Goal: Task Accomplishment & Management: Use online tool/utility

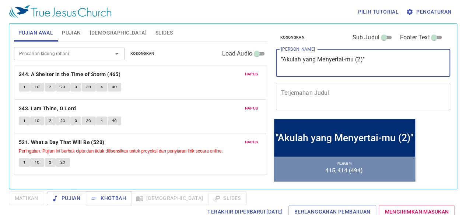
click at [401, 69] on textarea "''Akulah yang Menyertai-mu (2)"" at bounding box center [363, 63] width 164 height 14
click at [363, 63] on textarea "''Akulah yang Menyertai-mu (2)"" at bounding box center [363, 63] width 164 height 14
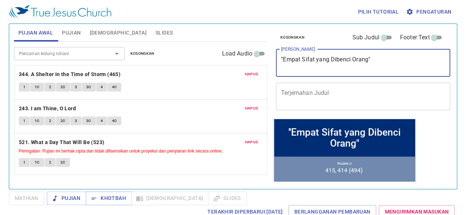
click at [331, 60] on textarea "''Empat Sifat yang Dibenci Orang"" at bounding box center [363, 63] width 164 height 14
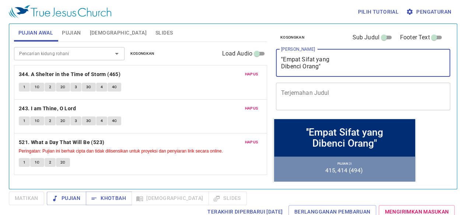
type textarea "''Empat Sifat yang Dibenci Orang""
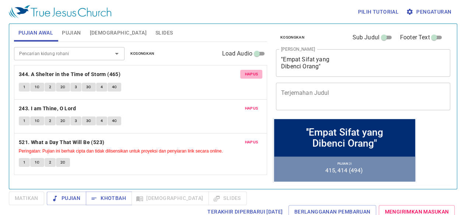
click at [250, 75] on span "Hapus" at bounding box center [251, 74] width 13 height 7
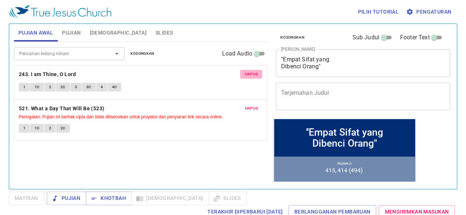
click at [250, 75] on span "Hapus" at bounding box center [251, 74] width 13 height 7
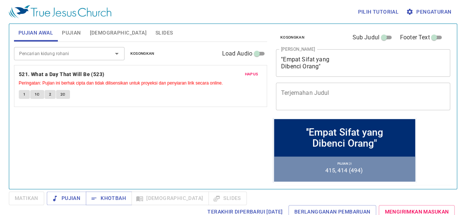
click at [250, 75] on span "Hapus" at bounding box center [251, 74] width 13 height 7
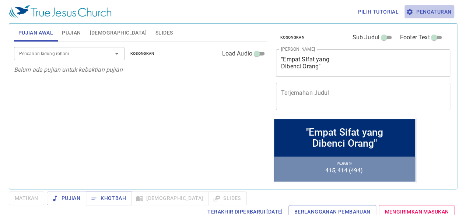
click at [439, 10] on span "Pengaturan" at bounding box center [429, 11] width 44 height 9
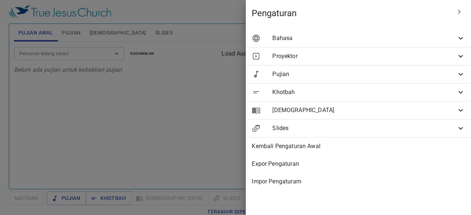
click at [461, 37] on icon at bounding box center [461, 38] width 9 height 9
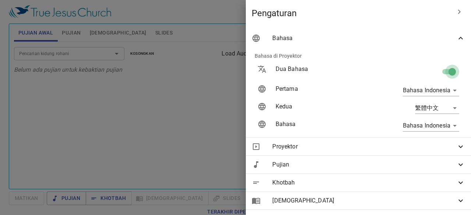
click at [447, 70] on input "checkbox" at bounding box center [453, 73] width 42 height 14
checkbox input "false"
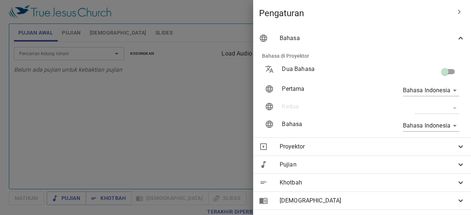
click at [457, 42] on icon at bounding box center [461, 38] width 9 height 9
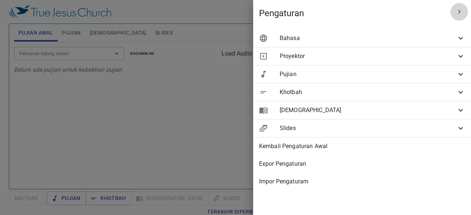
click at [463, 10] on icon "button" at bounding box center [459, 11] width 9 height 9
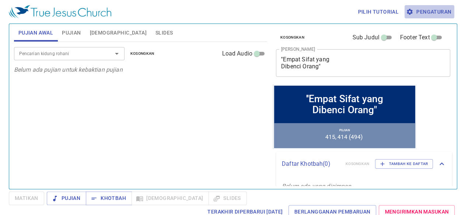
click at [442, 11] on span "Pengaturan" at bounding box center [429, 11] width 44 height 9
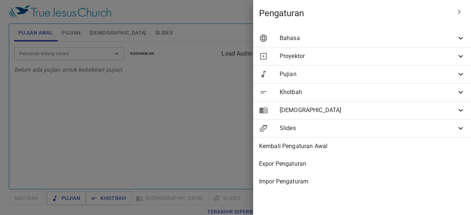
click at [103, 55] on div at bounding box center [235, 107] width 471 height 215
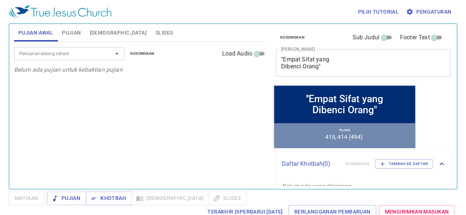
click at [103, 54] on div at bounding box center [111, 54] width 19 height 10
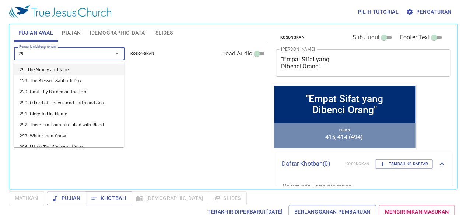
type input "294"
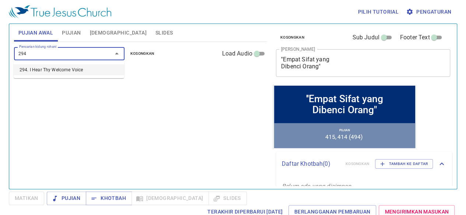
click at [93, 72] on li "294. I Hear Thy Welcome Voice" at bounding box center [69, 69] width 110 height 11
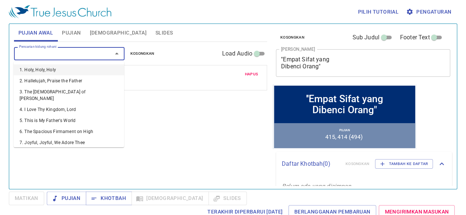
click at [90, 55] on input "Pencarian kidung rohani" at bounding box center [58, 53] width 84 height 8
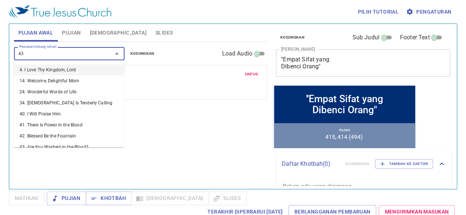
type input "435"
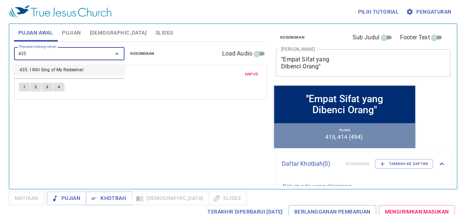
click at [84, 69] on li "435. I Will Sing of My Redeemer" at bounding box center [69, 69] width 110 height 11
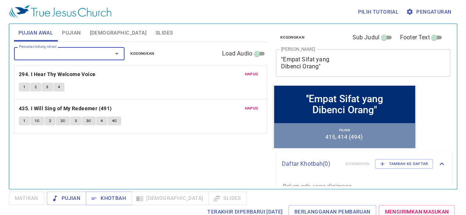
click at [93, 54] on input "Pencarian kidung rohani" at bounding box center [58, 53] width 84 height 8
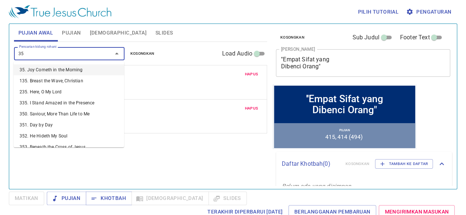
type input "352"
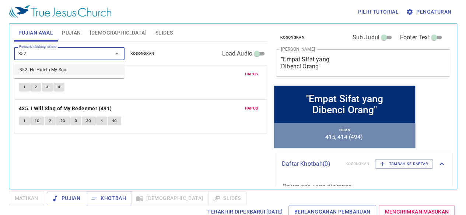
click at [86, 71] on li "352. He Hideth My Soul" at bounding box center [69, 69] width 110 height 11
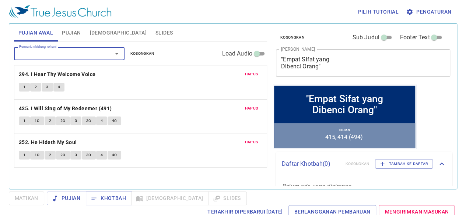
click at [76, 33] on span "Pujian" at bounding box center [71, 32] width 19 height 9
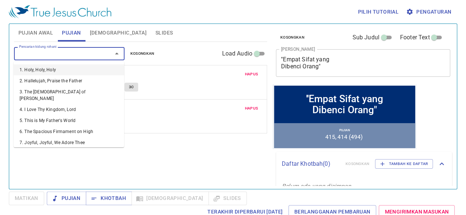
click at [74, 54] on input "Pencarian kidung rohani" at bounding box center [58, 53] width 84 height 8
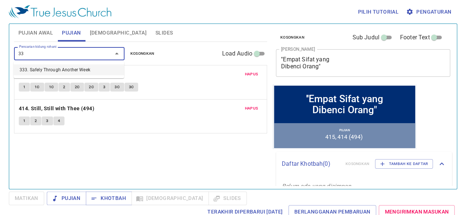
type input "333"
click at [72, 66] on li "333. Safely Through Another Week" at bounding box center [69, 69] width 110 height 11
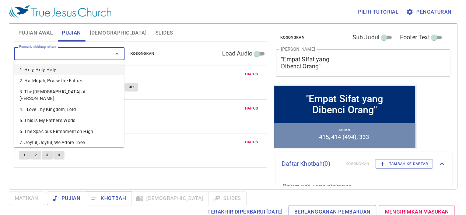
click at [78, 53] on input "Pencarian kidung rohani" at bounding box center [58, 53] width 84 height 8
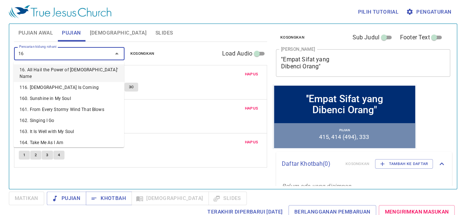
type input "169"
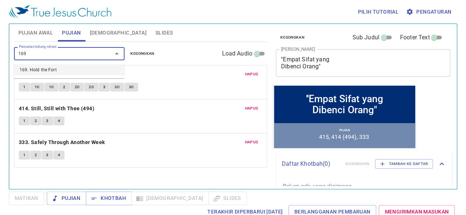
click at [69, 71] on li "169. Hold the Fort" at bounding box center [69, 69] width 110 height 11
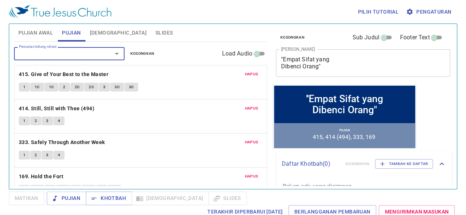
scroll to position [14, 0]
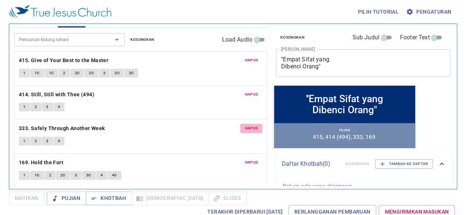
click at [247, 125] on span "Hapus" at bounding box center [251, 128] width 13 height 7
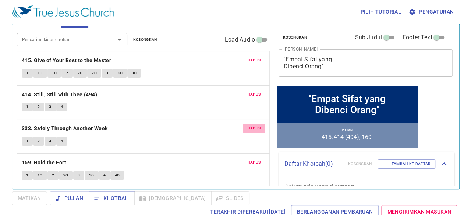
scroll to position [0, 0]
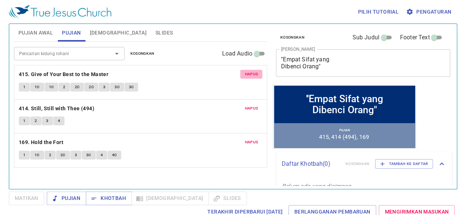
click at [249, 74] on span "Hapus" at bounding box center [251, 74] width 13 height 7
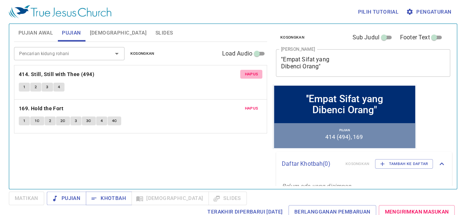
click at [249, 74] on span "Hapus" at bounding box center [251, 74] width 13 height 7
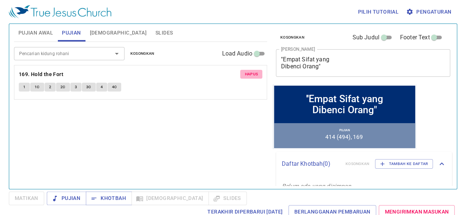
click at [249, 74] on span "Hapus" at bounding box center [251, 74] width 13 height 7
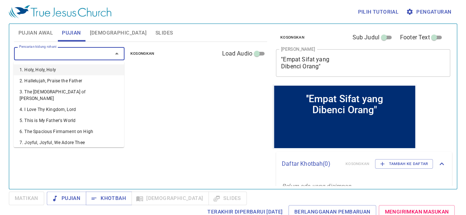
click at [92, 57] on input "Pencarian kidung rohani" at bounding box center [58, 53] width 84 height 8
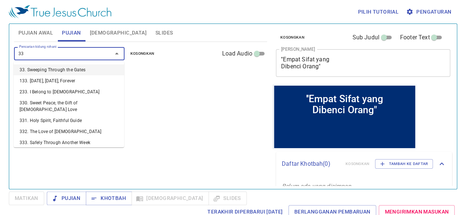
type input "333"
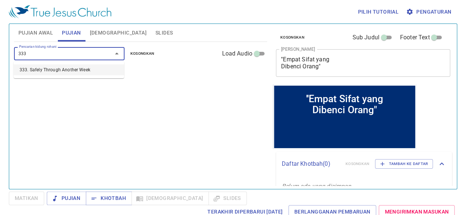
click at [90, 71] on li "333. Safely Through Another Week" at bounding box center [69, 69] width 110 height 11
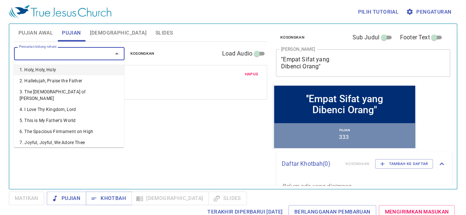
click at [89, 52] on input "Pencarian kidung rohani" at bounding box center [58, 53] width 84 height 8
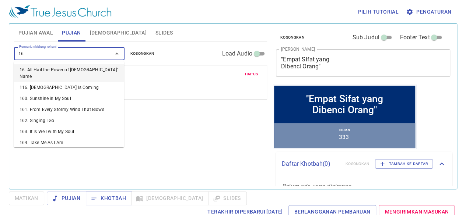
type input "169"
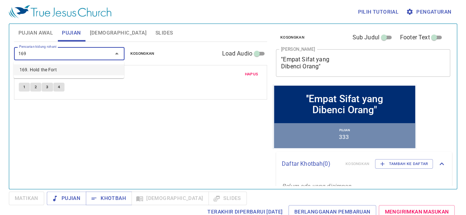
click at [81, 71] on li "169. Hold the Fort" at bounding box center [69, 69] width 110 height 11
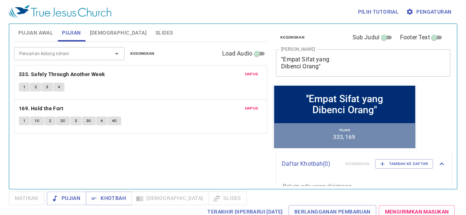
click at [155, 172] on div "Pencarian kidung rohani Pencarian kidung rohani Kosongkan Load Audio Hapus 333.…" at bounding box center [140, 112] width 253 height 141
click at [436, 9] on span "Pengaturan" at bounding box center [429, 11] width 44 height 9
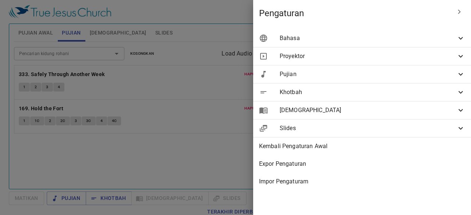
click at [460, 129] on icon at bounding box center [461, 128] width 9 height 9
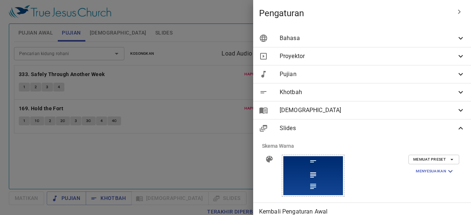
click at [458, 92] on icon at bounding box center [461, 92] width 9 height 9
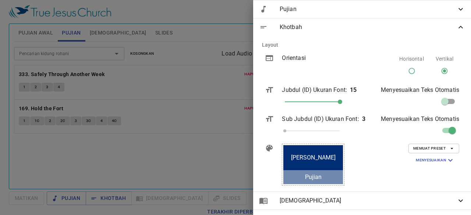
scroll to position [80, 0]
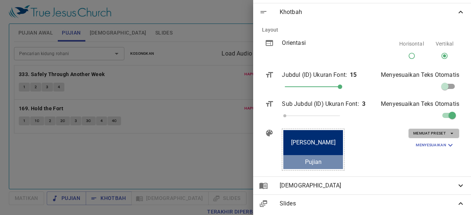
click at [449, 133] on icon "button" at bounding box center [452, 133] width 7 height 7
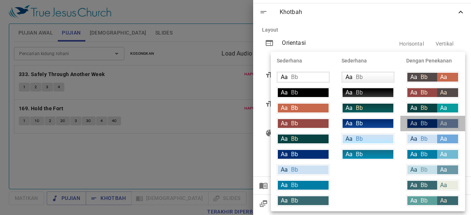
click at [421, 122] on span "Bb" at bounding box center [424, 123] width 7 height 7
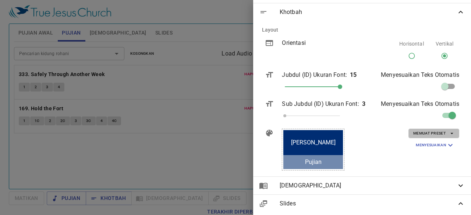
click at [441, 133] on span "Memuat Preset" at bounding box center [434, 133] width 41 height 7
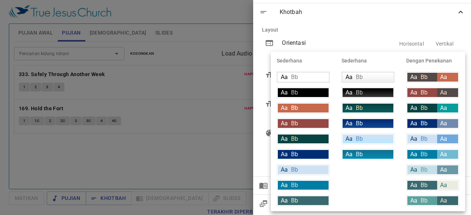
click at [420, 109] on div "Aa Bb" at bounding box center [423, 108] width 30 height 9
type input "#094242"
type input "#f9dda9"
type input "#089c9c"
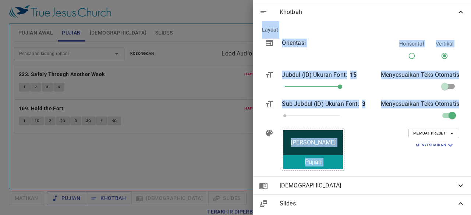
drag, startPoint x: 396, startPoint y: 130, endPoint x: 457, endPoint y: 8, distance: 135.9
click at [457, 8] on ul "Bahasa Bahasa di Proyektor Dua Bahasa Pertama Bahasa Indonesia id Kedua ​ Bahas…" at bounding box center [362, 140] width 218 height 389
click at [457, 8] on icon at bounding box center [461, 12] width 9 height 9
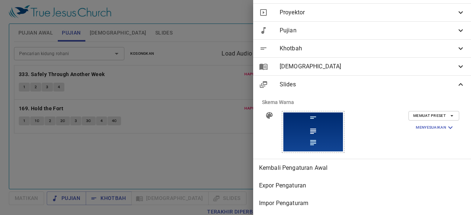
scroll to position [49, 0]
click at [459, 44] on icon at bounding box center [461, 48] width 9 height 9
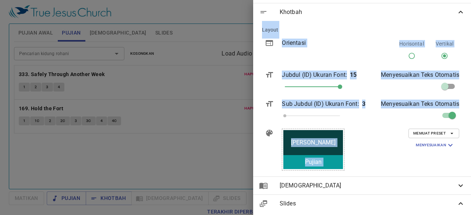
click at [459, 43] on div "Horisontal Vertikal" at bounding box center [423, 52] width 86 height 38
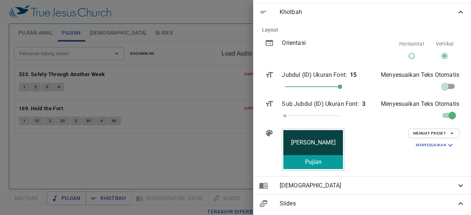
click at [457, 14] on icon at bounding box center [461, 12] width 9 height 9
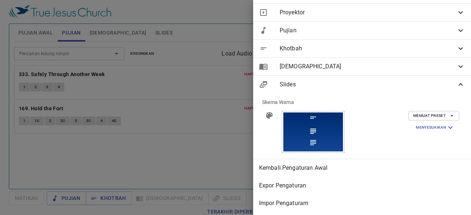
scroll to position [49, 0]
click at [459, 29] on icon at bounding box center [461, 30] width 4 height 3
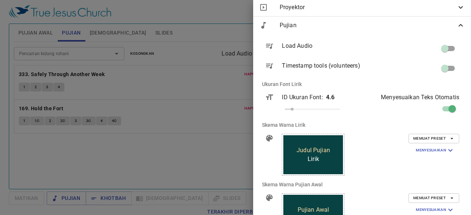
click at [457, 28] on icon at bounding box center [461, 25] width 9 height 9
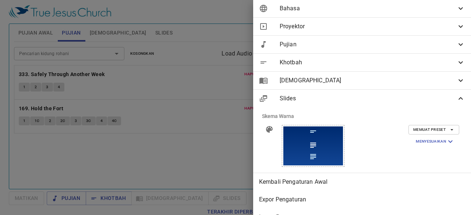
scroll to position [29, 0]
click at [457, 28] on icon at bounding box center [461, 27] width 9 height 9
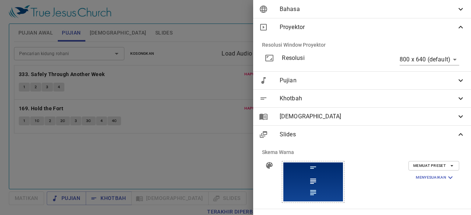
click at [458, 10] on icon at bounding box center [461, 9] width 9 height 9
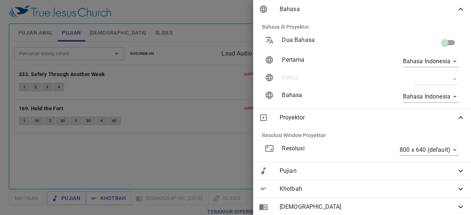
click at [458, 10] on icon at bounding box center [461, 9] width 9 height 9
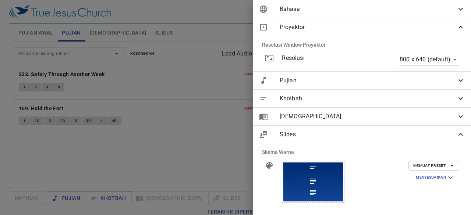
click at [459, 134] on icon at bounding box center [461, 134] width 4 height 3
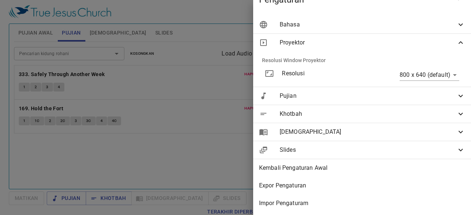
scroll to position [19, 0]
click at [456, 134] on div "[DEMOGRAPHIC_DATA]" at bounding box center [362, 132] width 218 height 18
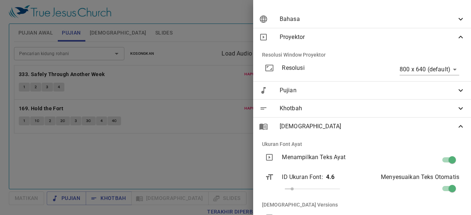
click at [457, 127] on icon at bounding box center [461, 126] width 9 height 9
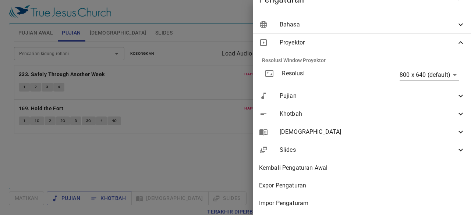
click at [456, 149] on div "Slides" at bounding box center [362, 150] width 218 height 18
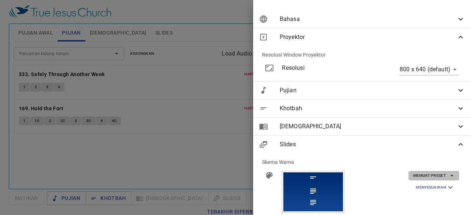
click at [449, 176] on icon "button" at bounding box center [452, 176] width 7 height 7
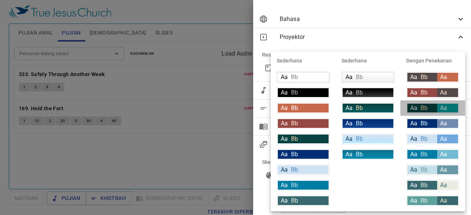
click at [420, 108] on div "Aa Bb" at bounding box center [423, 108] width 30 height 9
type input "#094242"
type input "#f9dda9"
type input "#089c9c"
type input "#ffffff"
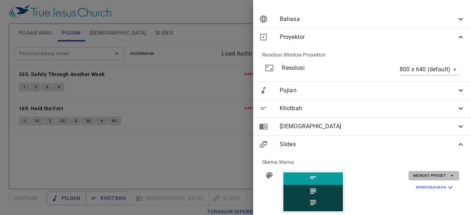
click at [449, 178] on icon "button" at bounding box center [452, 176] width 7 height 7
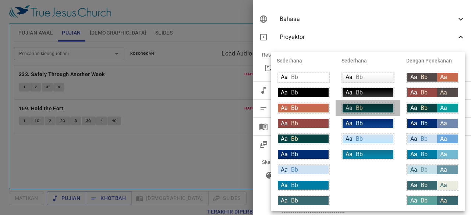
click at [372, 107] on div "Aa Bb" at bounding box center [368, 108] width 51 height 9
type input "linear-gradient(180deg, rgba(9,66,66,1) 10%, rgba(8,94,94,1) 100%)"
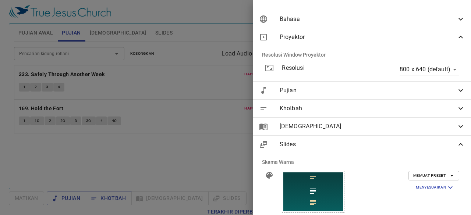
click at [373, 188] on div at bounding box center [327, 192] width 103 height 54
click at [457, 32] on div "Proyektor" at bounding box center [362, 37] width 218 height 18
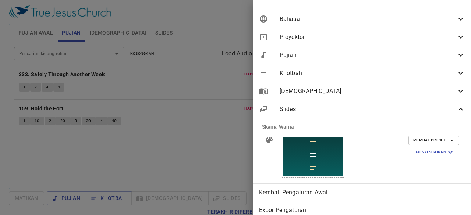
click at [456, 115] on div "Slides" at bounding box center [362, 110] width 218 height 18
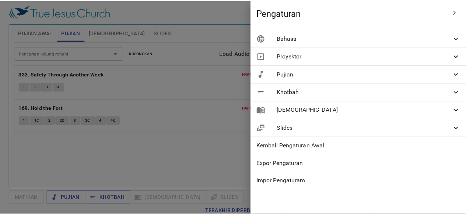
scroll to position [0, 0]
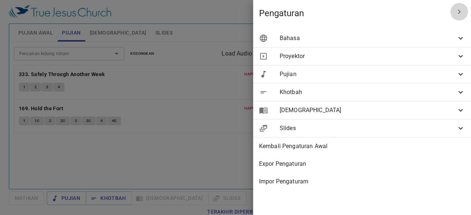
click at [458, 10] on icon "button" at bounding box center [459, 11] width 9 height 9
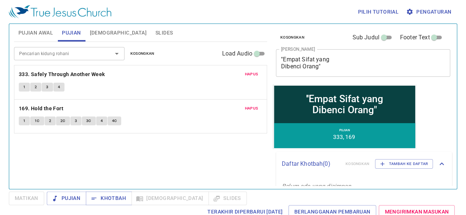
drag, startPoint x: 249, startPoint y: 143, endPoint x: 82, endPoint y: 85, distance: 177.0
click at [82, 85] on div "Pencarian kidung rohani Pencarian kidung rohani Kosongkan Load Audio Hapus 333.…" at bounding box center [140, 112] width 253 height 141
click at [40, 31] on span "Pujian Awal" at bounding box center [35, 32] width 35 height 9
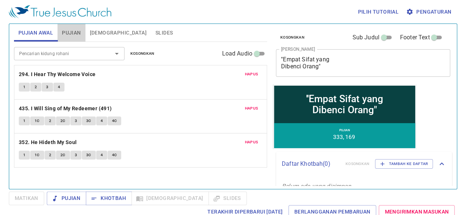
click at [74, 34] on span "Pujian" at bounding box center [71, 32] width 19 height 9
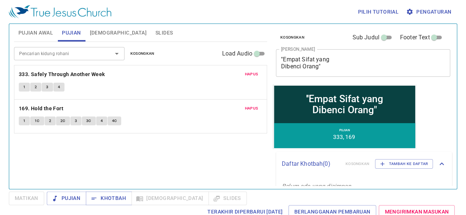
click at [25, 120] on span "1" at bounding box center [24, 121] width 2 height 7
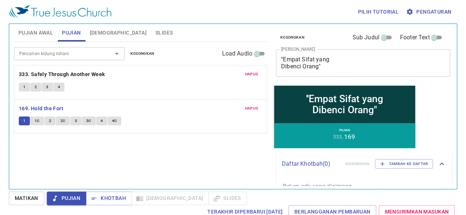
click at [25, 120] on span "1" at bounding box center [24, 121] width 2 height 7
click at [25, 29] on span "Pujian Awal" at bounding box center [35, 32] width 35 height 9
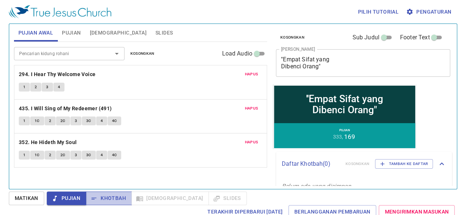
click at [106, 199] on span "Khotbah" at bounding box center [109, 198] width 34 height 9
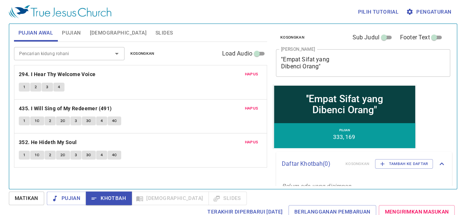
click at [155, 34] on span "Slides" at bounding box center [163, 32] width 17 height 9
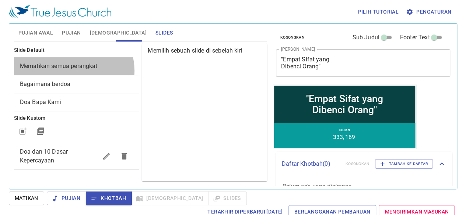
click at [73, 70] on span "Mematikan semua perangkat" at bounding box center [76, 66] width 113 height 9
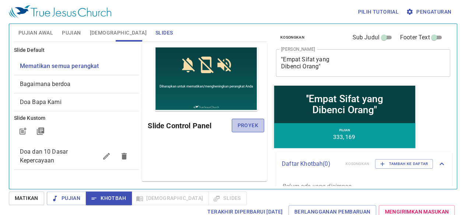
click at [254, 127] on span "Proyek" at bounding box center [248, 125] width 21 height 9
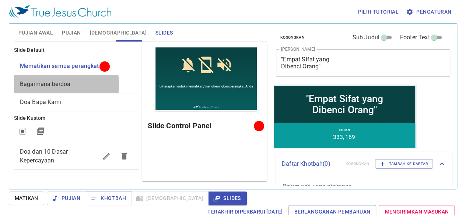
click at [48, 84] on span "Bagaimana berdoa" at bounding box center [45, 84] width 50 height 7
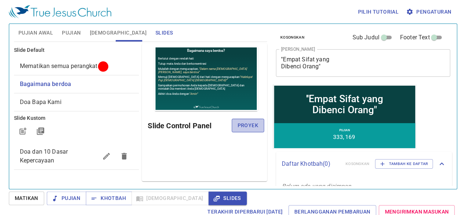
click at [254, 124] on span "Proyek" at bounding box center [248, 125] width 21 height 9
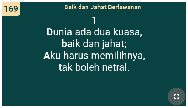
click at [178, 96] on icon "button" at bounding box center [176, 96] width 9 height 9
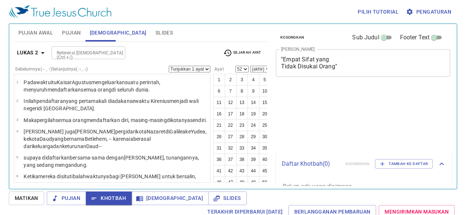
select select "52"
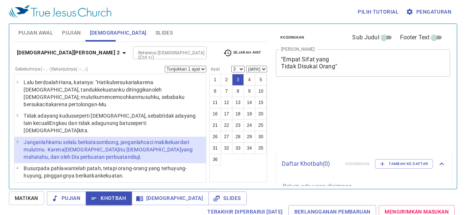
select select "3"
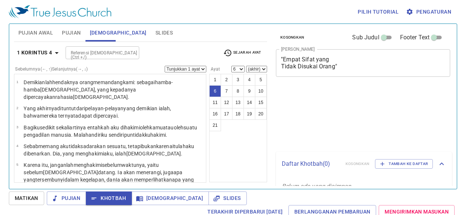
select select "6"
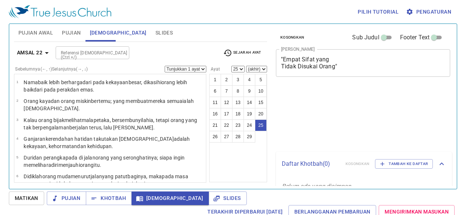
select select "25"
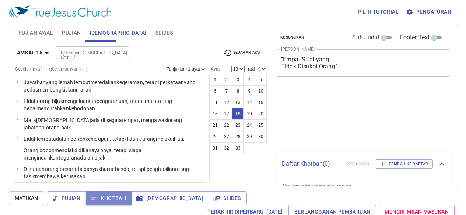
select select "18"
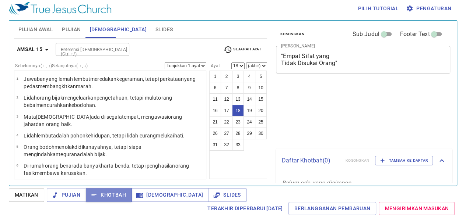
click at [111, 192] on span "Khotbah" at bounding box center [109, 195] width 34 height 9
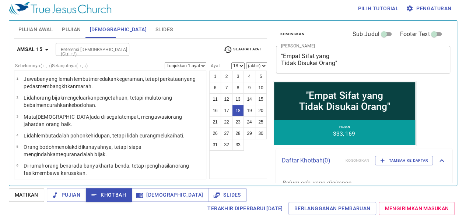
scroll to position [271, 0]
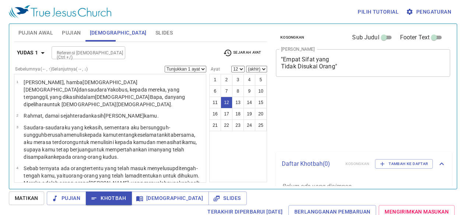
select select "12"
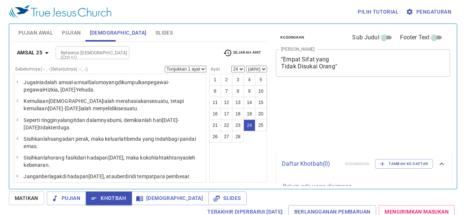
select select "24"
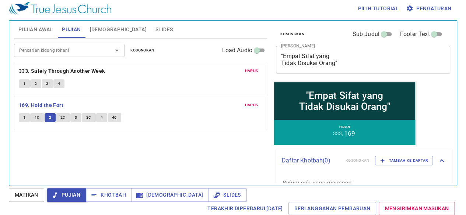
scroll to position [3, 0]
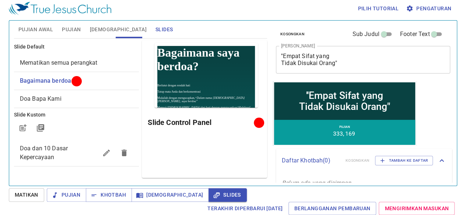
scroll to position [3, 0]
